Goal: Information Seeking & Learning: Learn about a topic

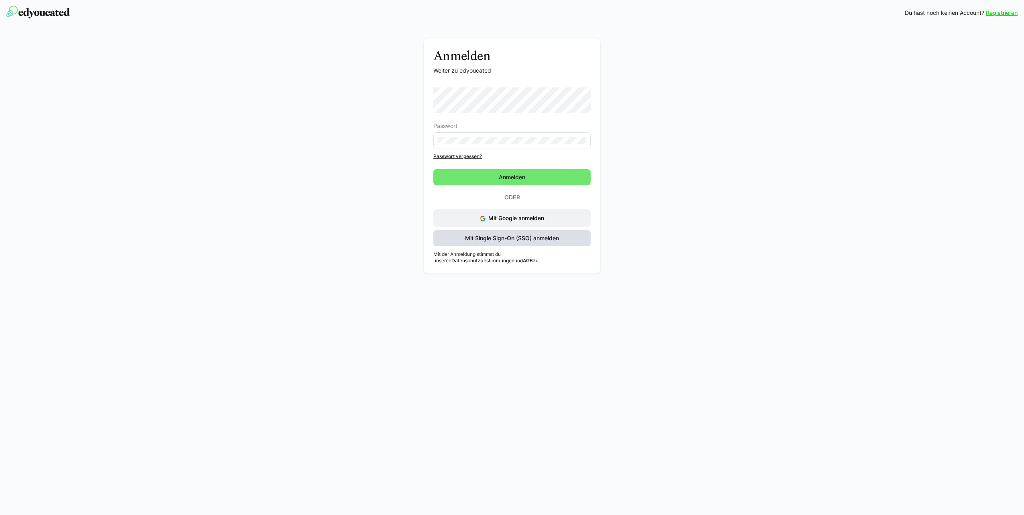
click at [476, 235] on span "Mit Single Sign-On (SSO) anmelden" at bounding box center [512, 238] width 96 height 8
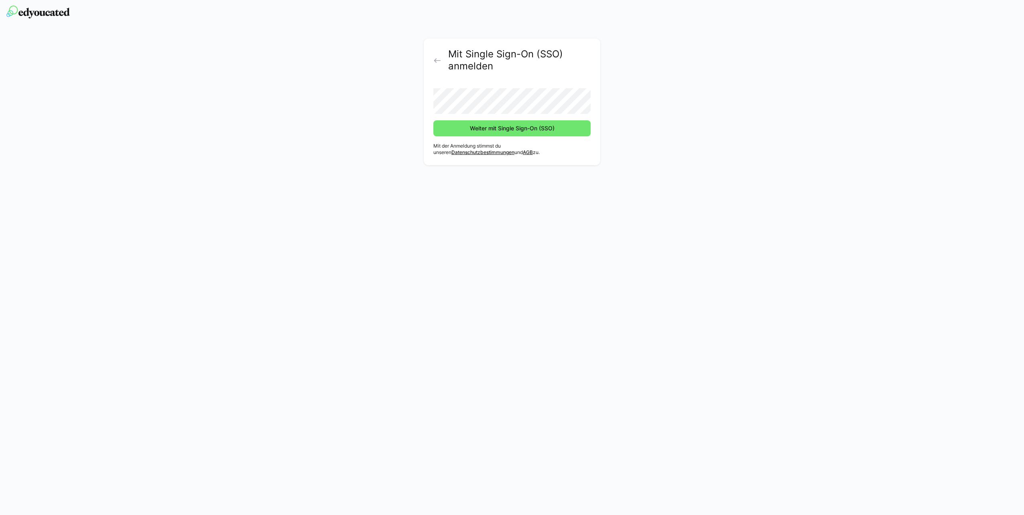
click at [464, 119] on form "Weiter mit Single Sign-On (SSO)" at bounding box center [511, 109] width 157 height 55
click at [476, 130] on span "Weiter mit Single Sign-On (SSO)" at bounding box center [512, 128] width 87 height 8
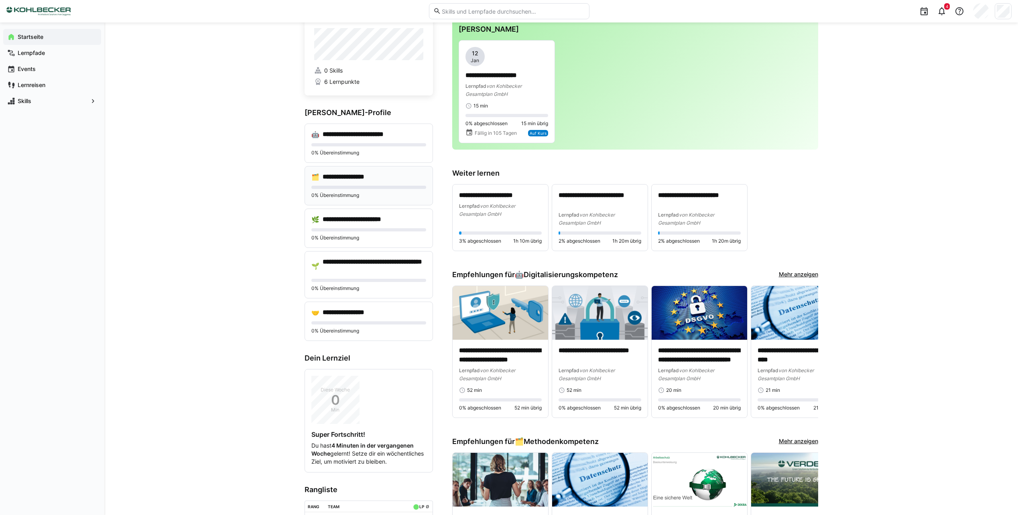
scroll to position [40, 0]
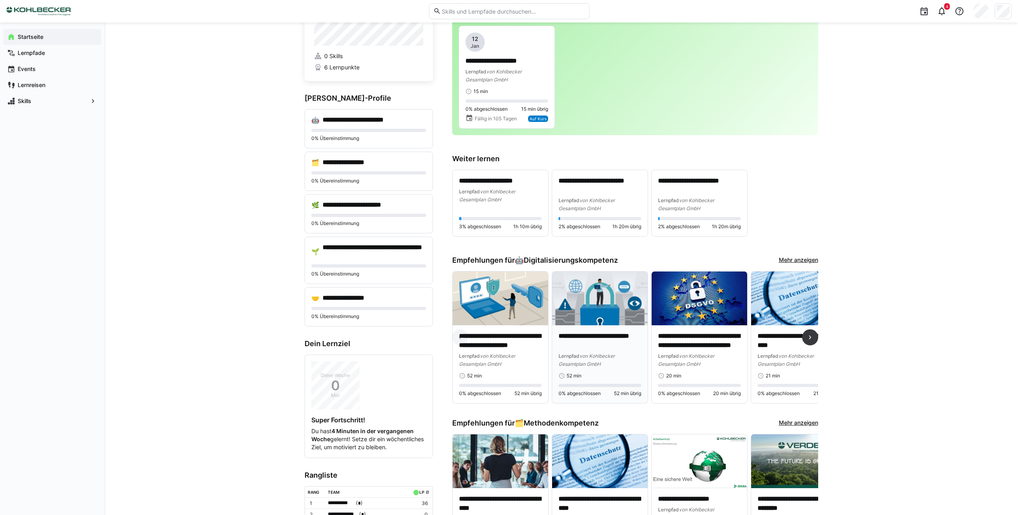
click at [597, 311] on img at bounding box center [599, 299] width 95 height 54
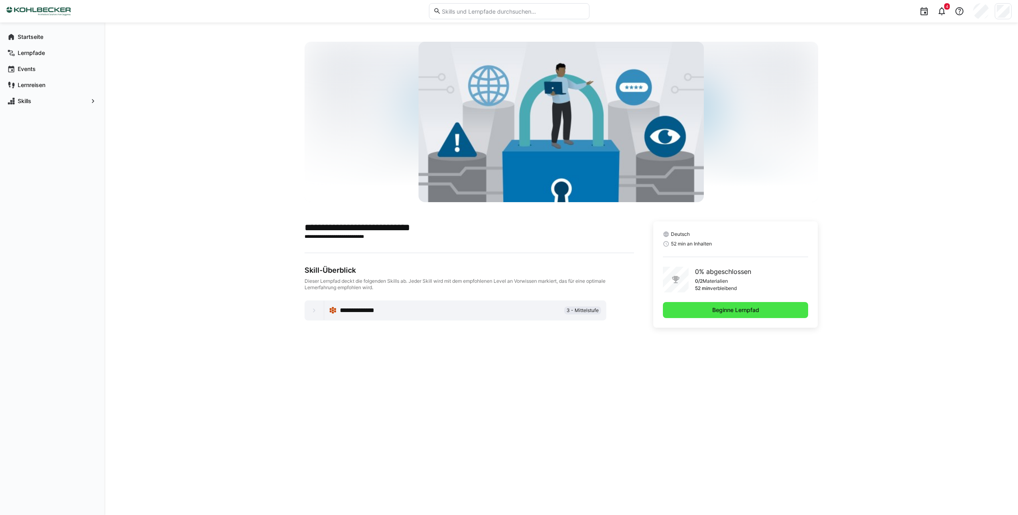
click at [697, 308] on span "Beginne Lernpfad" at bounding box center [736, 310] width 146 height 16
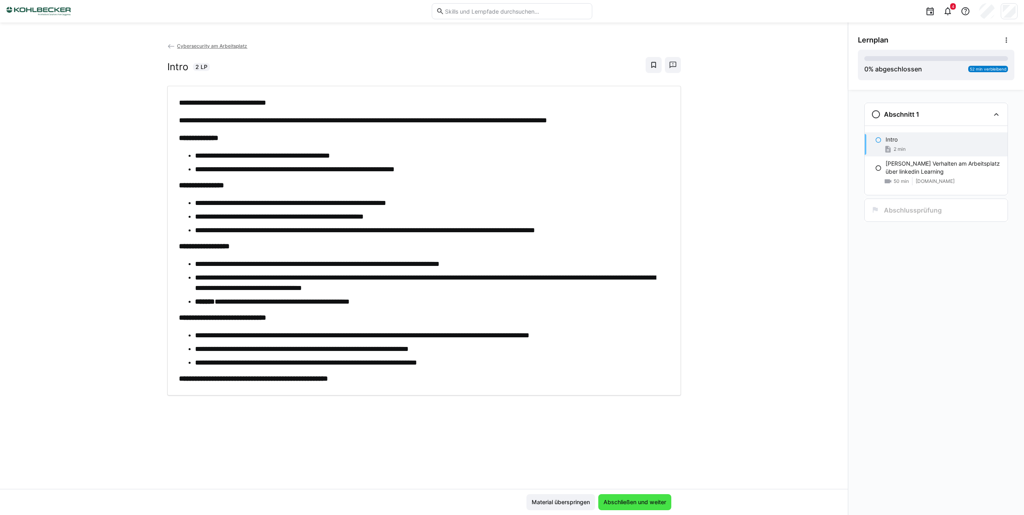
click at [631, 504] on span "Abschließen und weiter" at bounding box center [634, 502] width 65 height 8
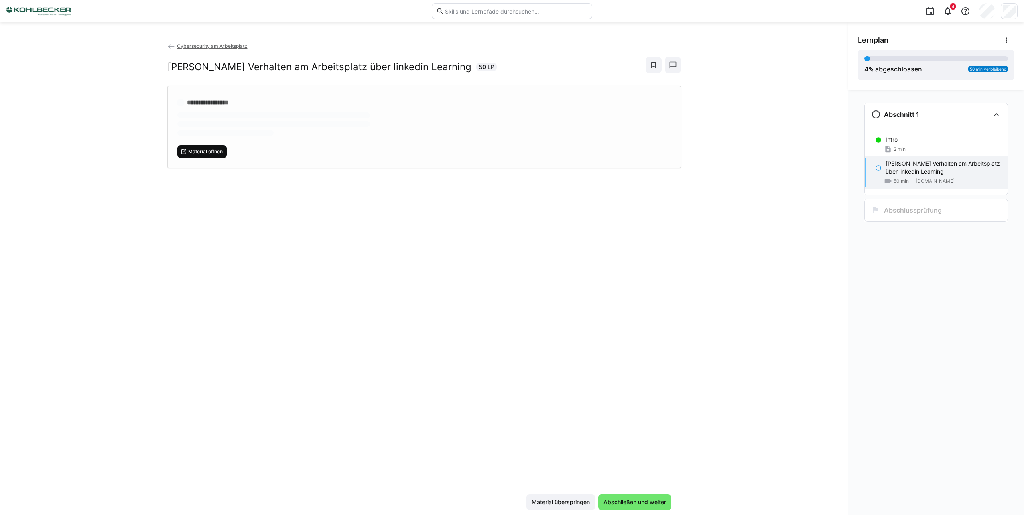
click at [211, 154] on span "Material öffnen" at bounding box center [202, 151] width 50 height 13
